Goal: Navigation & Orientation: Understand site structure

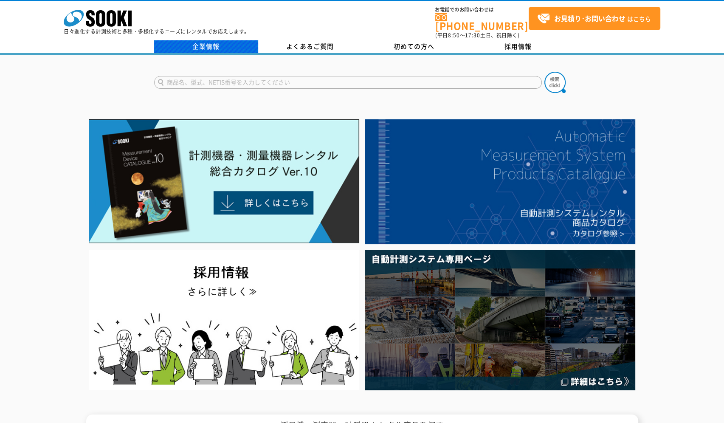
click at [210, 42] on link "企業情報" at bounding box center [206, 46] width 104 height 13
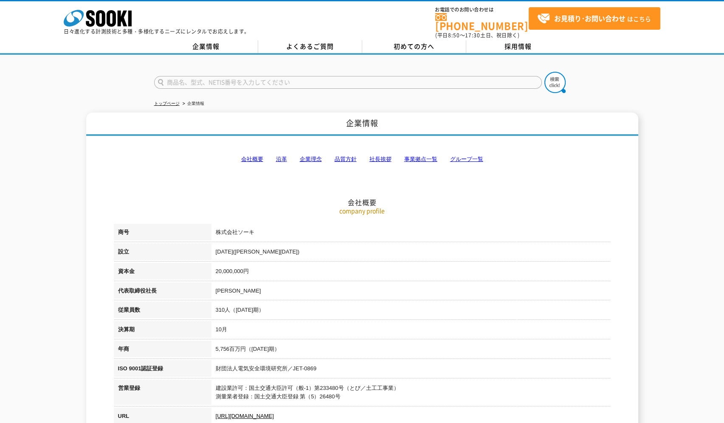
click at [378, 156] on link "社長挨拶" at bounding box center [380, 159] width 22 height 6
click at [496, 44] on link "採用情報" at bounding box center [518, 46] width 104 height 13
